Goal: Task Accomplishment & Management: Use online tool/utility

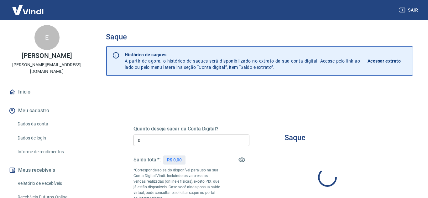
type input "R$ 0,00"
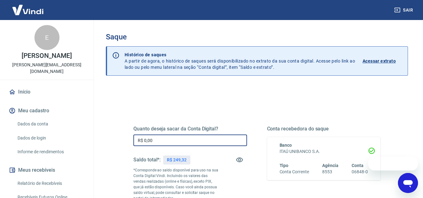
click at [170, 139] on input "R$ 0,00" at bounding box center [190, 141] width 114 height 12
